Goal: Navigation & Orientation: Find specific page/section

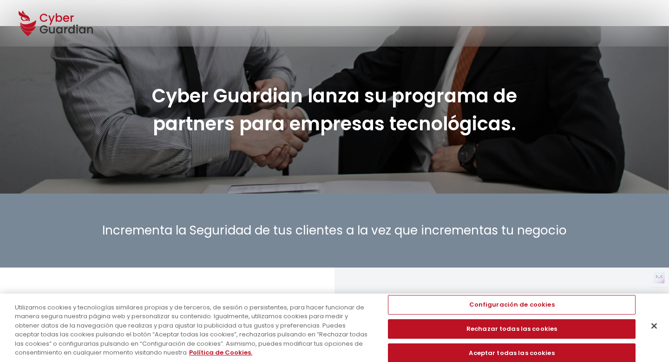
scroll to position [24, 0]
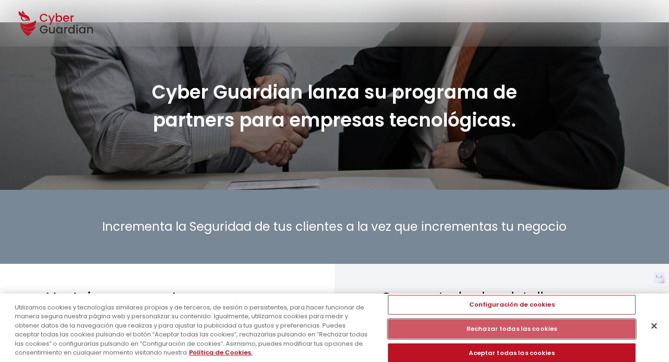
click at [449, 330] on button "Rechazar todas las cookies" at bounding box center [512, 329] width 248 height 20
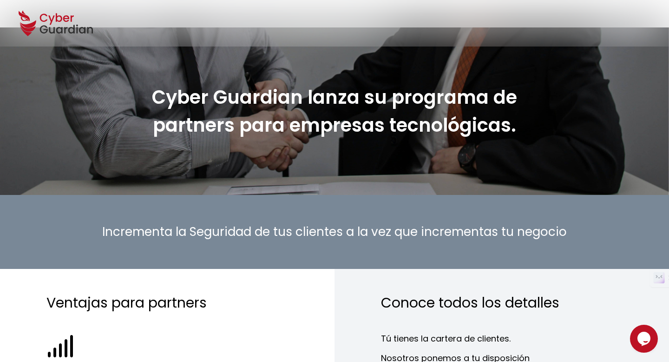
scroll to position [21, 0]
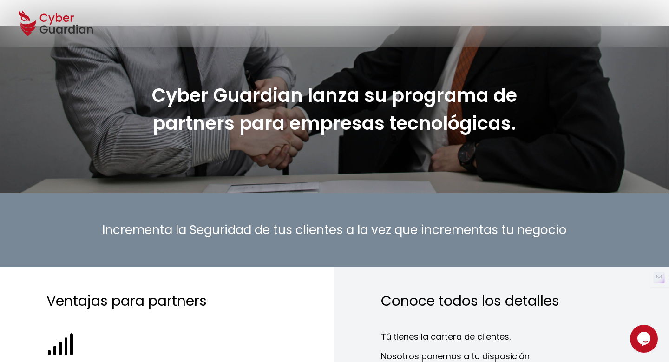
click at [70, 28] on icon at bounding box center [71, 29] width 7 height 8
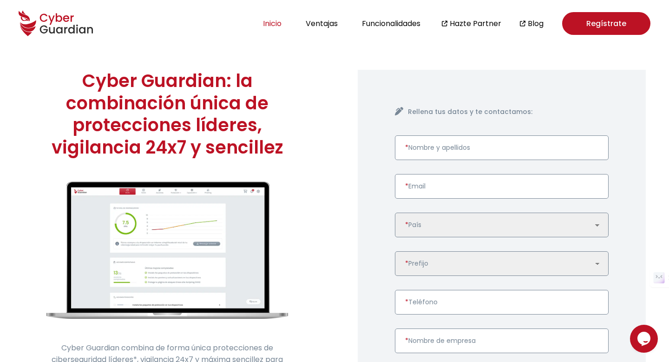
click at [268, 20] on button "Inicio" at bounding box center [272, 23] width 24 height 13
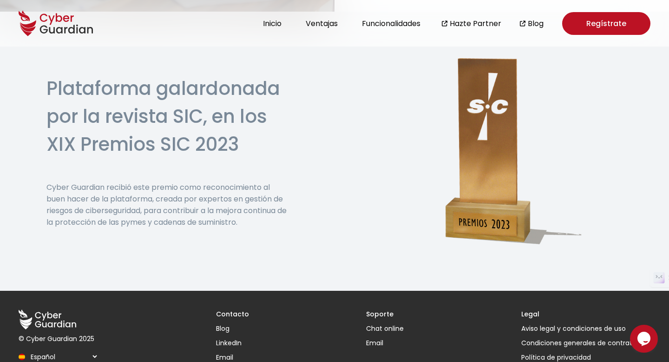
scroll to position [2287, 0]
